Goal: Information Seeking & Learning: Learn about a topic

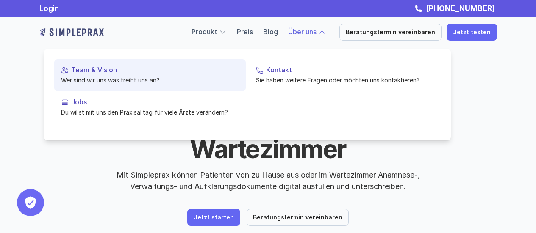
click at [85, 69] on p "Team & Vision" at bounding box center [155, 70] width 168 height 8
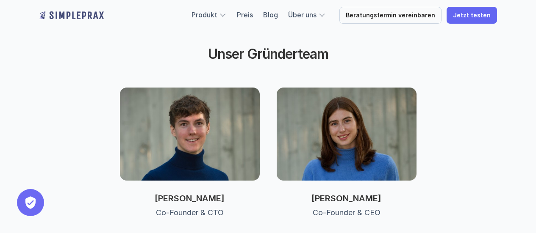
scroll to position [424, 0]
click at [246, 19] on p "Preis" at bounding box center [245, 15] width 16 height 11
click at [251, 18] on link "Preis" at bounding box center [245, 15] width 16 height 8
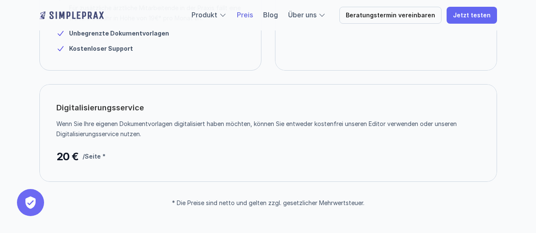
scroll to position [235, 0]
click at [251, 18] on link "Preis" at bounding box center [245, 15] width 16 height 8
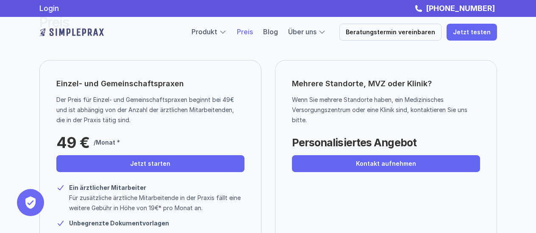
scroll to position [0, 0]
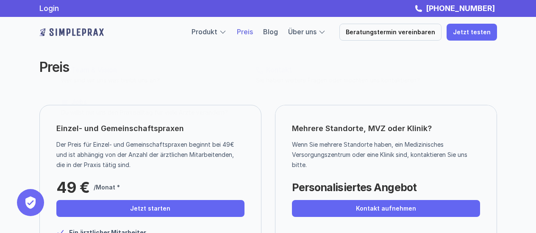
click at [306, 38] on div "Produkt Preis Blog Über uns Beratungstermin vereinbaren Jetzt testen" at bounding box center [343, 32] width 305 height 17
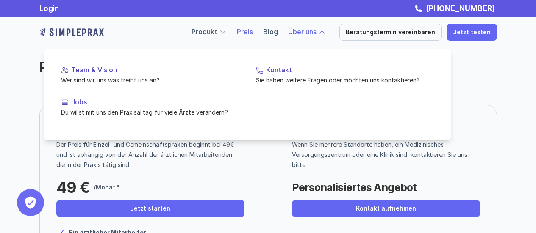
click at [310, 33] on link "Über uns" at bounding box center [302, 32] width 28 height 8
